Goal: Browse casually

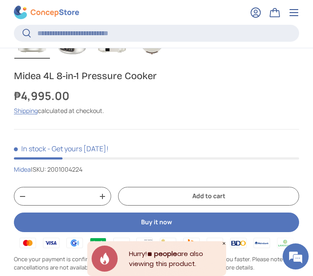
scroll to position [476, 0]
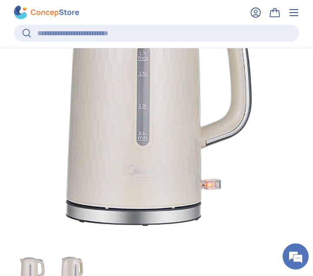
scroll to position [391, 0]
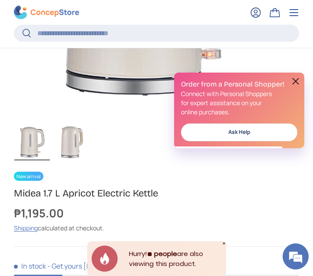
click at [296, 79] on button at bounding box center [296, 81] width 10 height 10
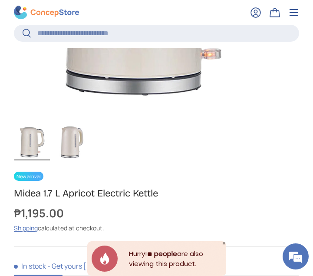
scroll to position [0, 0]
